Goal: Task Accomplishment & Management: Use online tool/utility

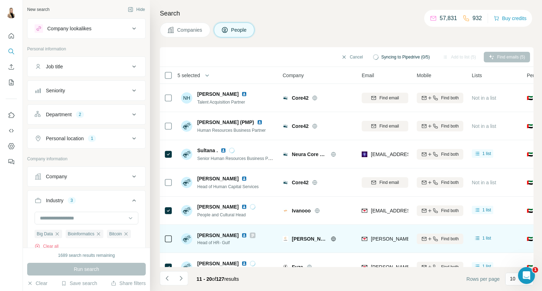
scroll to position [78, 0]
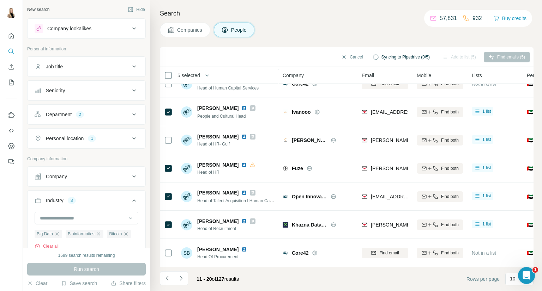
click at [168, 70] on th "5 selected" at bounding box center [216, 75] width 113 height 17
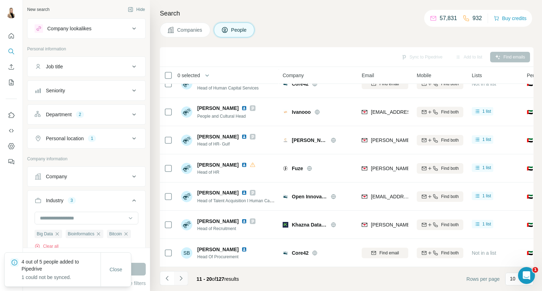
click at [181, 280] on icon "Navigate to next page" at bounding box center [180, 278] width 7 height 7
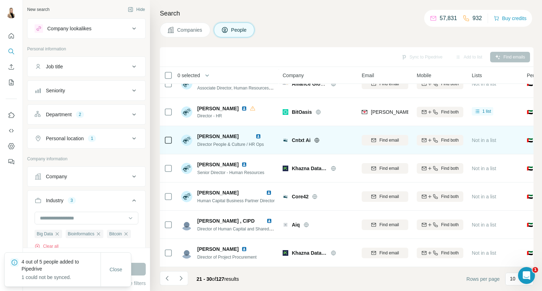
scroll to position [0, 0]
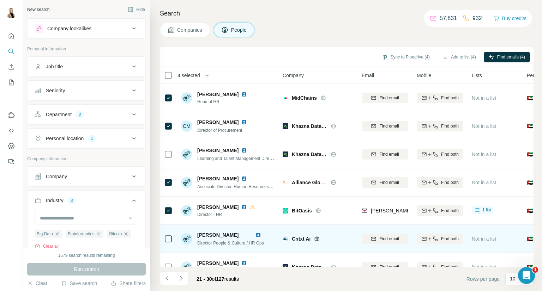
click at [175, 240] on td at bounding box center [168, 239] width 17 height 28
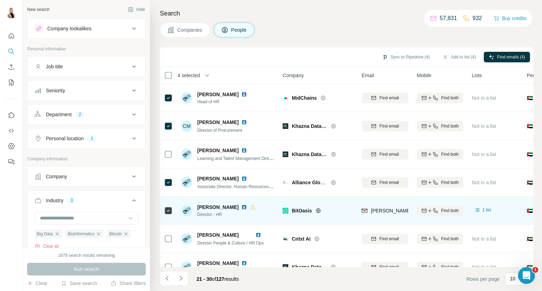
scroll to position [102, 0]
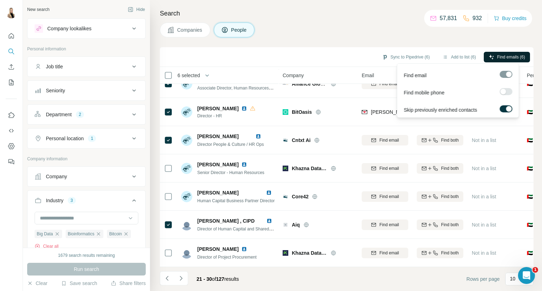
click at [515, 55] on span "Find emails (6)" at bounding box center [511, 57] width 28 height 6
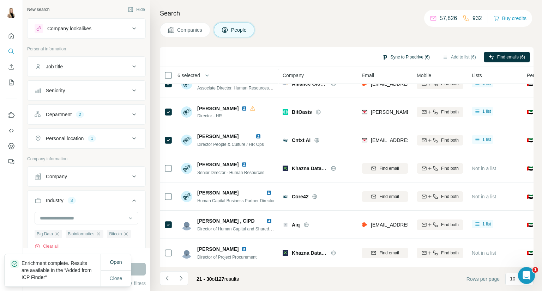
click at [409, 55] on button "Sync to Pipedrive (6)" at bounding box center [406, 57] width 58 height 11
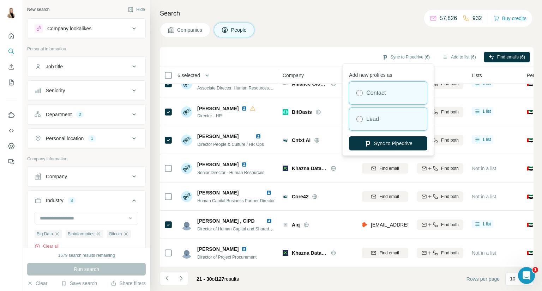
click at [393, 115] on div "Lead" at bounding box center [388, 119] width 78 height 23
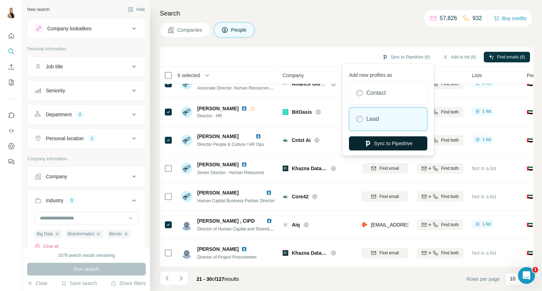
click at [400, 145] on button "Sync to Pipedrive" at bounding box center [388, 144] width 78 height 14
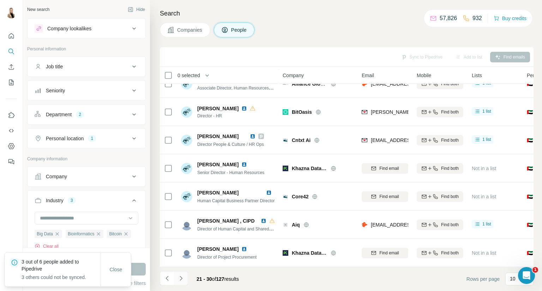
click at [183, 273] on button "Navigate to next page" at bounding box center [181, 279] width 14 height 14
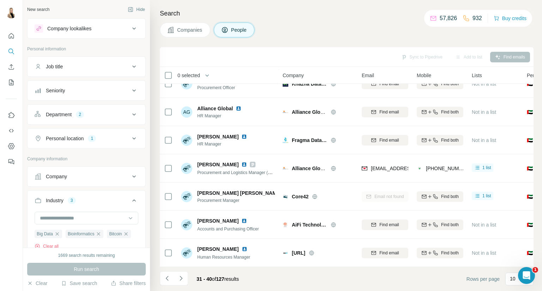
scroll to position [0, 0]
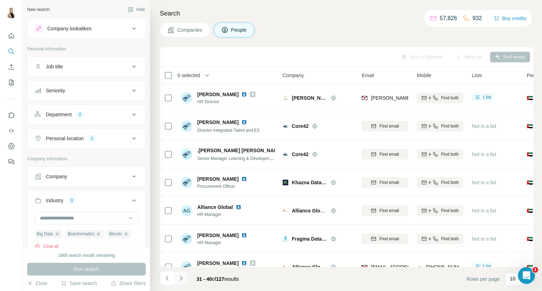
click at [178, 274] on button "Navigate to next page" at bounding box center [181, 279] width 14 height 14
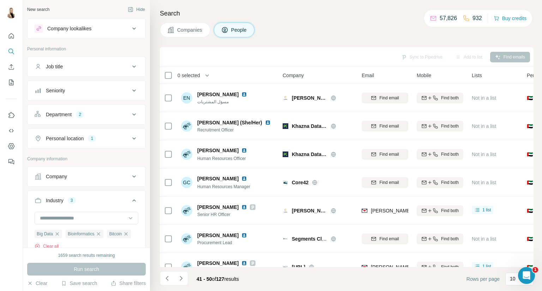
scroll to position [102, 0]
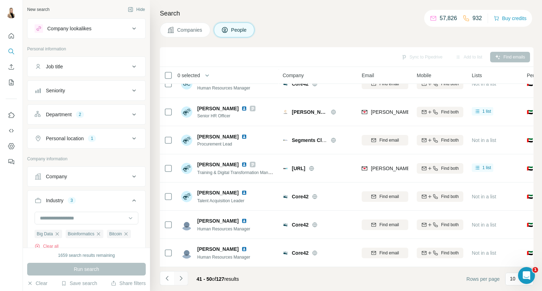
click at [181, 277] on icon "Navigate to next page" at bounding box center [180, 278] width 7 height 7
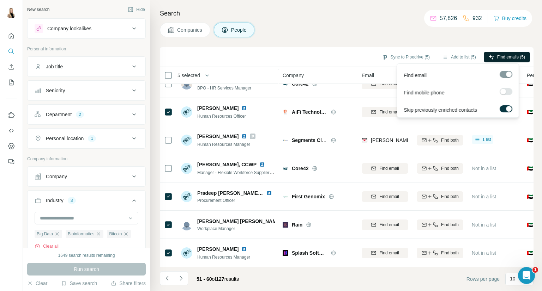
click at [505, 57] on span "Find emails (5)" at bounding box center [511, 57] width 28 height 6
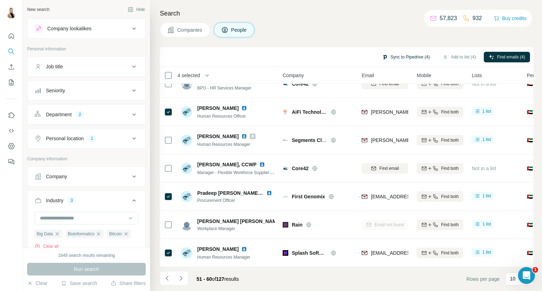
click at [407, 59] on button "Sync to Pipedrive (4)" at bounding box center [406, 57] width 58 height 11
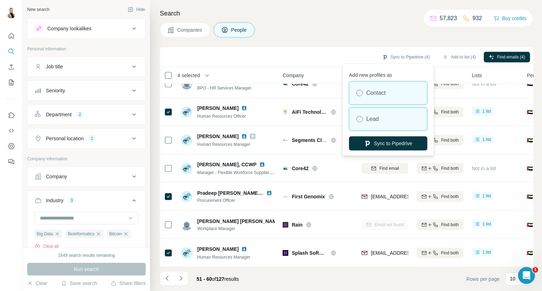
click at [397, 113] on div "Lead" at bounding box center [388, 119] width 78 height 23
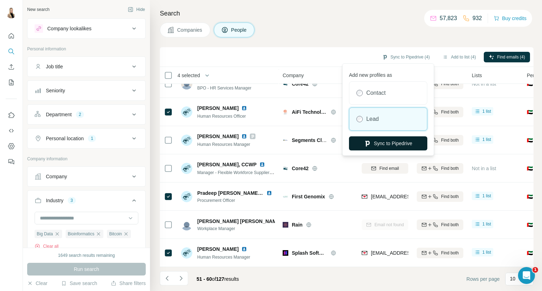
click at [403, 145] on button "Sync to Pipedrive" at bounding box center [388, 144] width 78 height 14
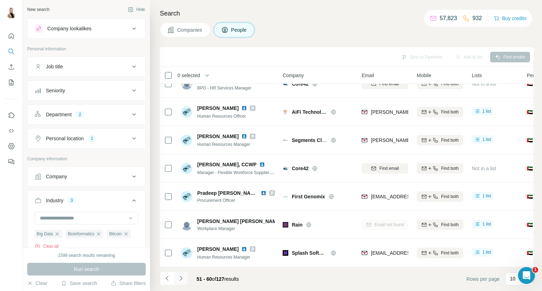
click at [179, 272] on button "Navigate to next page" at bounding box center [181, 279] width 14 height 14
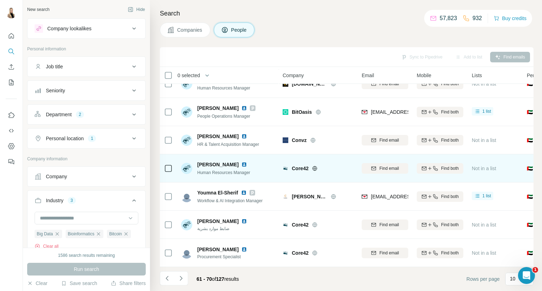
scroll to position [0, 0]
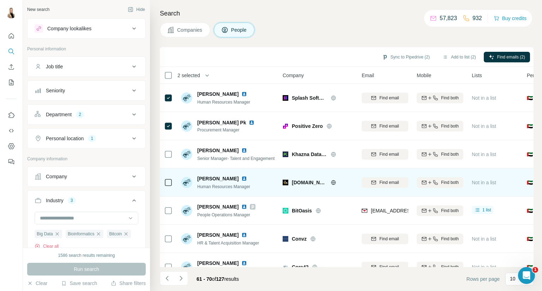
click at [169, 186] on icon at bounding box center [168, 183] width 8 height 8
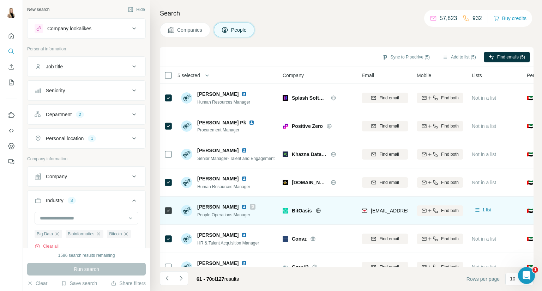
scroll to position [102, 0]
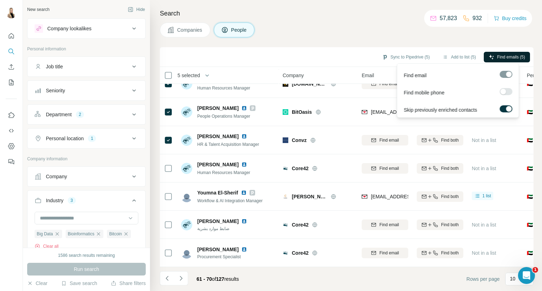
click at [494, 55] on button "Find emails (5)" at bounding box center [507, 57] width 46 height 11
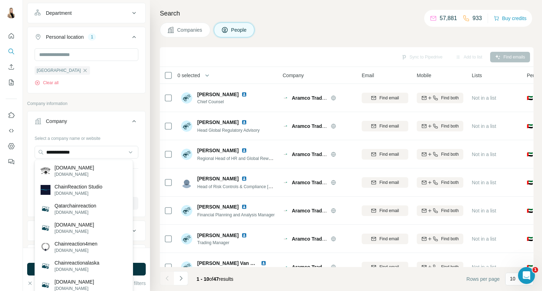
drag, startPoint x: 94, startPoint y: 150, endPoint x: 30, endPoint y: 153, distance: 64.3
click at [30, 153] on div "**********" at bounding box center [87, 174] width 118 height 83
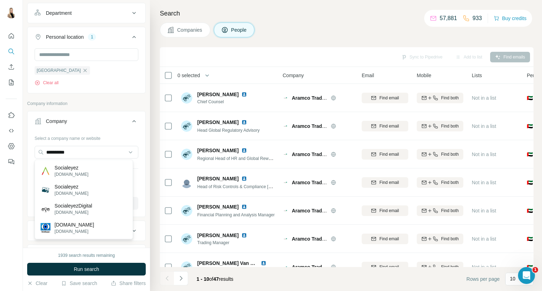
type input "**********"
click at [87, 164] on p "Socialeyez" at bounding box center [72, 167] width 34 height 7
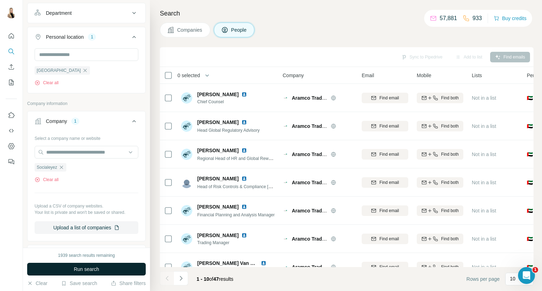
click at [90, 266] on span "Run search" at bounding box center [86, 269] width 25 height 7
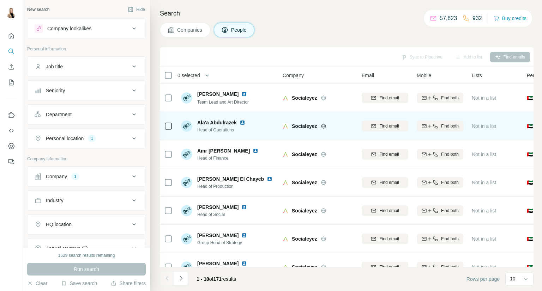
click at [243, 122] on img at bounding box center [243, 123] width 6 height 6
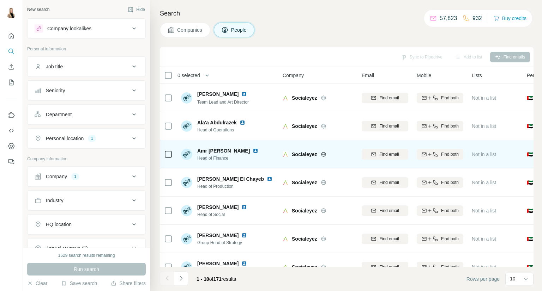
click at [253, 151] on img at bounding box center [256, 151] width 6 height 6
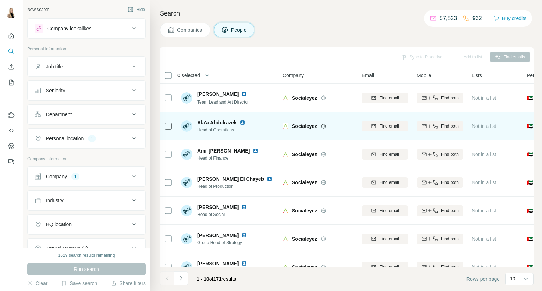
scroll to position [102, 0]
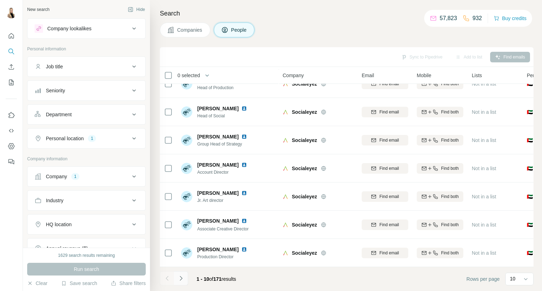
click at [184, 277] on button "Navigate to next page" at bounding box center [181, 279] width 14 height 14
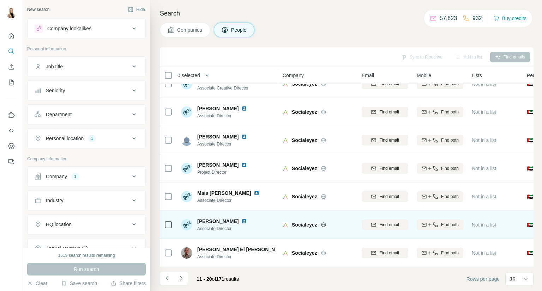
scroll to position [0, 0]
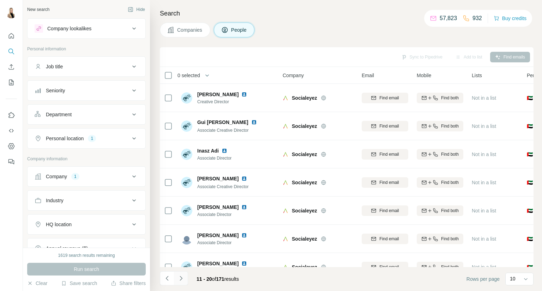
click at [181, 274] on button "Navigate to next page" at bounding box center [181, 279] width 14 height 14
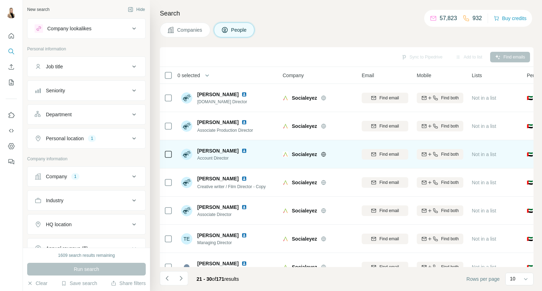
scroll to position [102, 0]
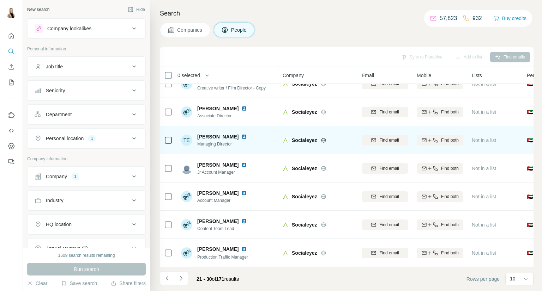
click at [241, 134] on img at bounding box center [244, 137] width 6 height 6
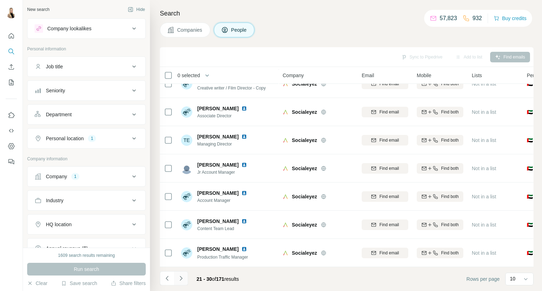
click at [179, 281] on icon "Navigate to next page" at bounding box center [180, 278] width 7 height 7
click at [110, 116] on div "Department" at bounding box center [82, 114] width 95 height 7
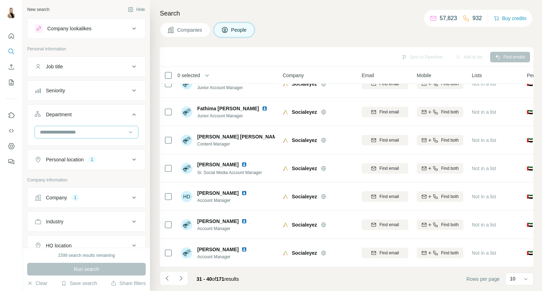
click at [99, 132] on input at bounding box center [82, 132] width 87 height 8
type input "**"
click at [95, 149] on div "HR" at bounding box center [84, 147] width 86 height 7
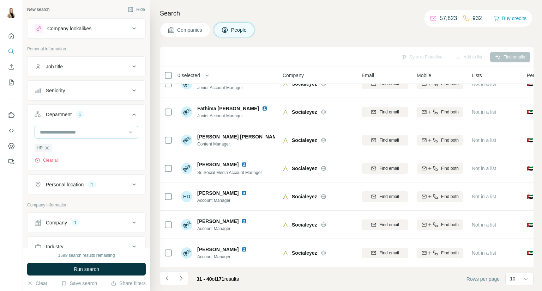
click at [83, 133] on input at bounding box center [82, 132] width 87 height 8
type input "****"
click at [84, 144] on div "Procurement" at bounding box center [83, 147] width 95 height 13
click at [79, 265] on button "Run search" at bounding box center [86, 269] width 119 height 13
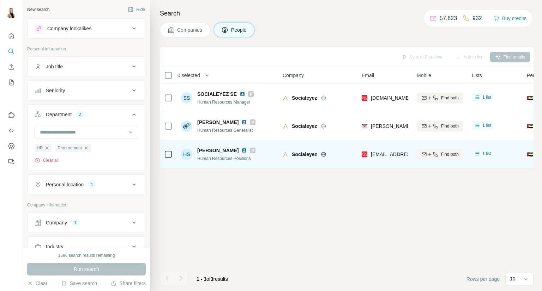
click at [246, 149] on img at bounding box center [244, 151] width 6 height 6
